Goal: Manage account settings

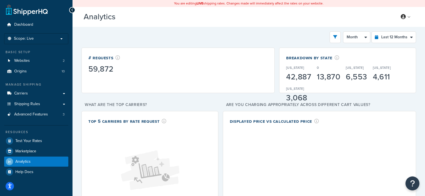
select select "last_year"
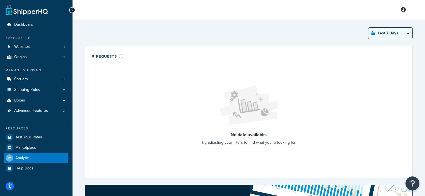
click at [391, 34] on select "Last 24 Hours Last 7 Days Last 30 Days Last 3 Months Last 6 Months Last 12 Mont…" at bounding box center [391, 33] width 44 height 11
click at [369, 28] on select "Last 24 Hours Last 7 Days Last 30 Days Last 3 Months Last 6 Months Last 12 Mont…" at bounding box center [391, 33] width 44 height 11
click at [385, 42] on div "Last 30 Days Select a time period Last 24 Hours Last 7 Days Last 30 Days Last 3…" at bounding box center [249, 189] width 335 height 331
click at [385, 37] on select "Last 24 Hours Last 7 Days Last 30 Days Last 3 Months Last 6 Months Last 12 Mont…" at bounding box center [391, 33] width 44 height 11
select select "last_3_months"
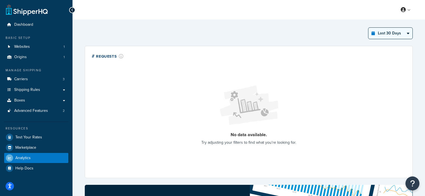
click at [369, 28] on select "Last 24 Hours Last 7 Days Last 30 Days Last 3 Months Last 6 Months Last 12 Mont…" at bounding box center [391, 33] width 44 height 11
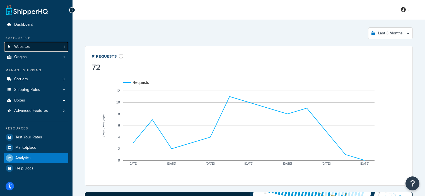
click at [64, 48] on span "1" at bounding box center [64, 46] width 1 height 5
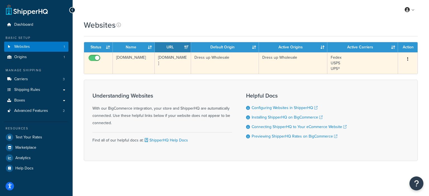
click at [169, 66] on td "[DOMAIN_NAME]" at bounding box center [173, 62] width 36 height 21
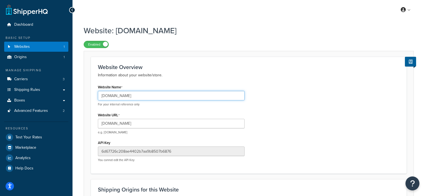
click at [153, 98] on input "[DOMAIN_NAME]" at bounding box center [171, 95] width 147 height 9
click at [153, 98] on input "Dressupwholesale.com" at bounding box center [171, 95] width 147 height 9
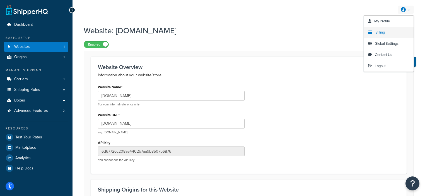
click at [387, 30] on link "Billing" at bounding box center [389, 32] width 50 height 11
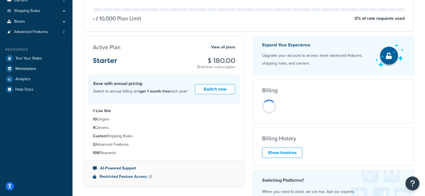
scroll to position [79, 0]
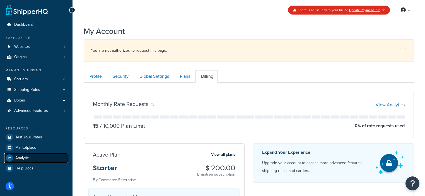
click at [40, 159] on link "Analytics" at bounding box center [36, 158] width 64 height 10
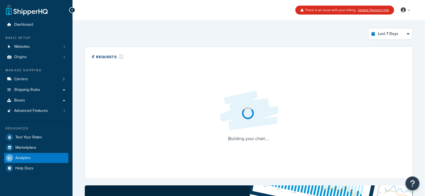
select select "last_7_days"
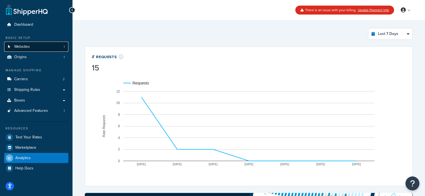
click at [53, 47] on link "Websites 1" at bounding box center [36, 47] width 64 height 10
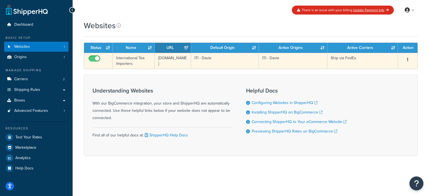
click at [162, 58] on td "teavendor.mybigcommerce.com" at bounding box center [173, 61] width 36 height 16
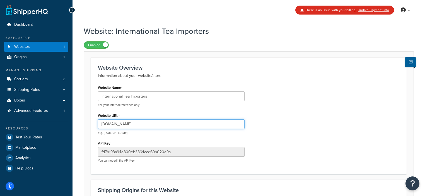
drag, startPoint x: 119, startPoint y: 124, endPoint x: 93, endPoint y: 124, distance: 25.4
click at [93, 123] on div "Website Overview Information about your website/store. Website Name Internation…" at bounding box center [249, 115] width 316 height 116
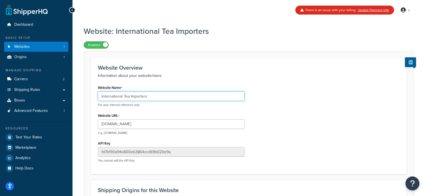
click at [127, 96] on input "International Tea Importers" at bounding box center [171, 95] width 147 height 9
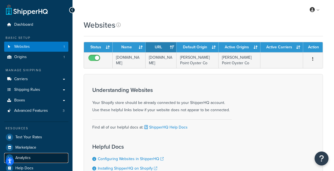
click at [37, 157] on link "Analytics" at bounding box center [36, 158] width 64 height 10
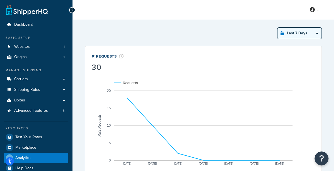
click at [292, 36] on select "Last 24 Hours Last 7 Days Last 30 Days Last 3 Months Last 6 Months Last 12 Mont…" at bounding box center [300, 33] width 44 height 11
click at [278, 28] on select "Last 24 Hours Last 7 Days Last 30 Days Last 3 Months Last 6 Months Last 12 Mont…" at bounding box center [300, 33] width 44 height 11
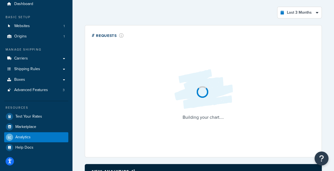
scroll to position [22, 0]
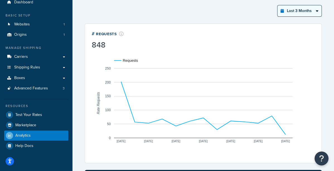
click at [290, 15] on select "Last 24 Hours Last 7 Days Last 30 Days Last 3 Months Last 6 Months Last 12 Mont…" at bounding box center [300, 10] width 44 height 11
select select "last_7_days"
click at [278, 5] on select "Last 24 Hours Last 7 Days Last 30 Days Last 3 Months Last 6 Months Last 12 Mont…" at bounding box center [300, 10] width 44 height 11
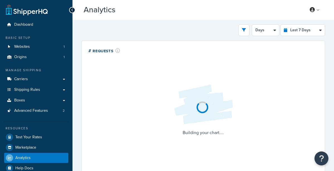
select select "last_7_days"
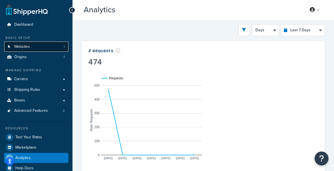
click at [44, 48] on link "Websites 1" at bounding box center [36, 47] width 64 height 10
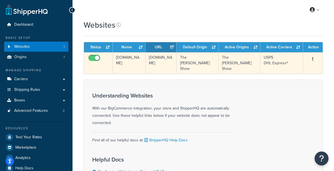
click at [130, 62] on td "[DOMAIN_NAME]" at bounding box center [129, 62] width 33 height 21
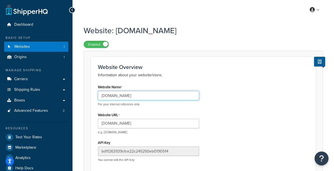
click at [131, 98] on input "[DOMAIN_NAME]" at bounding box center [148, 95] width 101 height 9
click at [131, 97] on input "[DOMAIN_NAME]" at bounding box center [148, 95] width 101 height 9
click at [132, 97] on input "[DOMAIN_NAME]" at bounding box center [148, 95] width 101 height 9
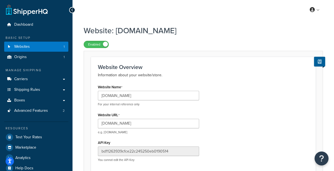
scroll to position [18, 0]
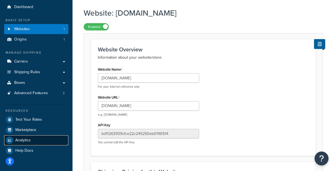
click at [29, 139] on span "Analytics" at bounding box center [22, 140] width 15 height 5
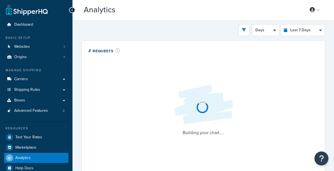
select select "last_7_days"
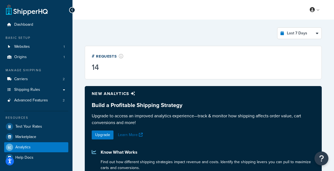
select select "last_7_days"
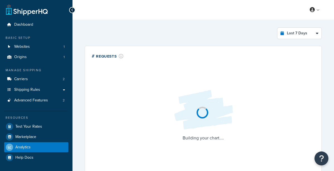
select select "last_7_days"
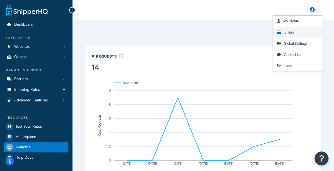
click at [295, 30] on link "Billing" at bounding box center [298, 32] width 50 height 11
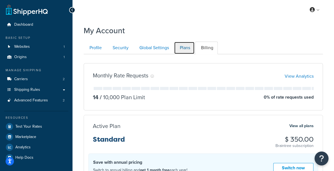
click at [185, 51] on link "Plans" at bounding box center [184, 48] width 21 height 13
